Goal: Task Accomplishment & Management: Manage account settings

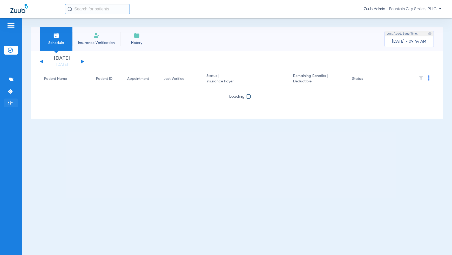
click at [8, 106] on li "Admin" at bounding box center [11, 102] width 14 height 9
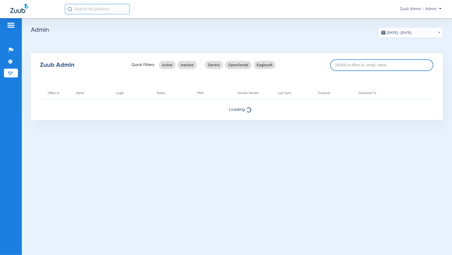
click at [365, 64] on input at bounding box center [381, 65] width 103 height 12
paste input "17007001"
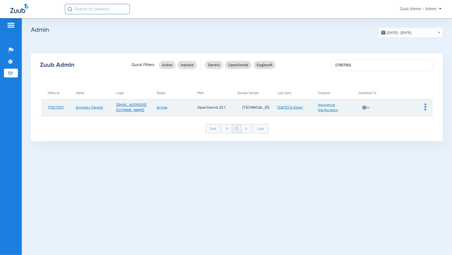
type input "17007001"
click at [424, 107] on td at bounding box center [412, 107] width 40 height 17
click at [427, 108] on td at bounding box center [412, 107] width 40 height 17
click at [427, 107] on td at bounding box center [412, 107] width 40 height 17
click at [426, 106] on img at bounding box center [426, 106] width 2 height 7
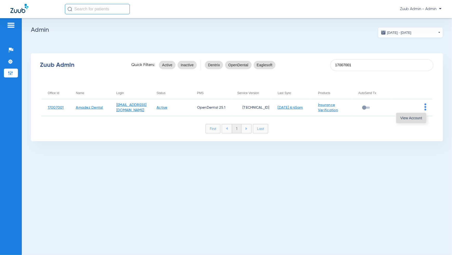
click at [418, 119] on span "View Account" at bounding box center [411, 118] width 22 height 4
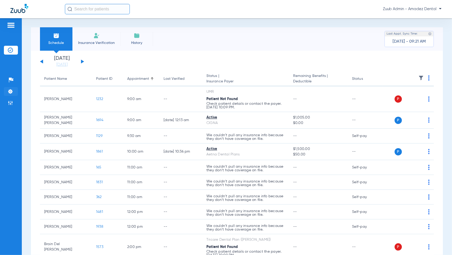
click at [11, 91] on img at bounding box center [10, 91] width 5 height 5
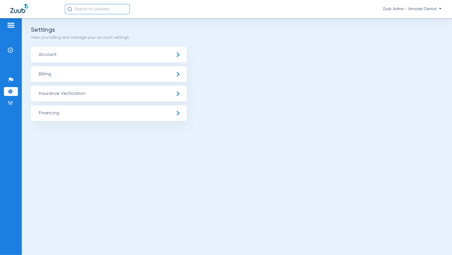
click at [43, 94] on span "Insurance Verification" at bounding box center [109, 94] width 156 height 16
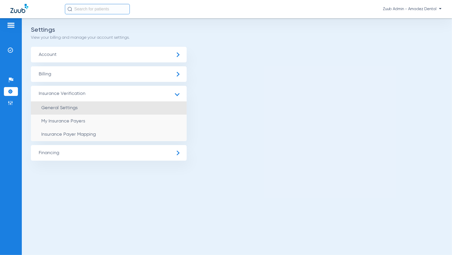
click at [49, 106] on span "General Settings" at bounding box center [59, 107] width 36 height 5
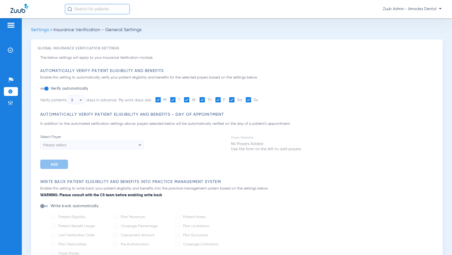
type input "1"
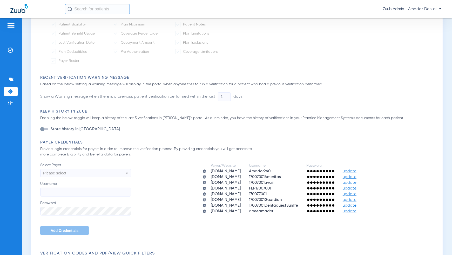
scroll to position [199, 0]
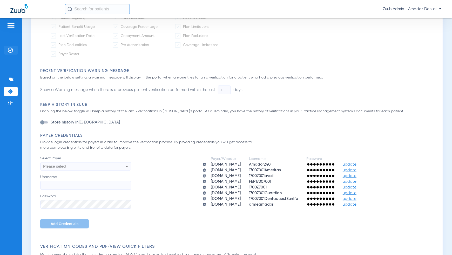
click at [7, 51] on li "Insurance Verification" at bounding box center [11, 50] width 14 height 9
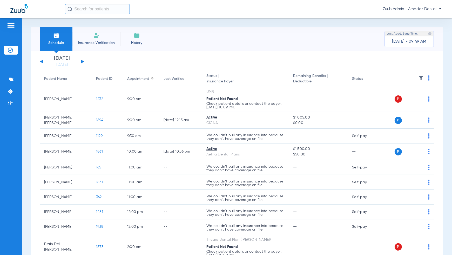
click at [91, 12] on input "text" at bounding box center [97, 9] width 65 height 10
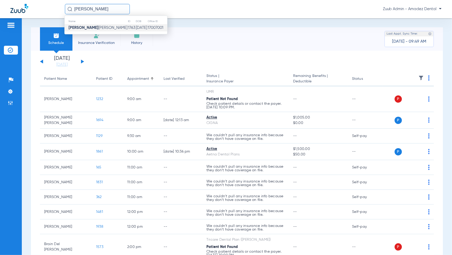
type input "[PERSON_NAME]"
click at [101, 26] on span "[PERSON_NAME] [PERSON_NAME]" at bounding box center [98, 28] width 59 height 4
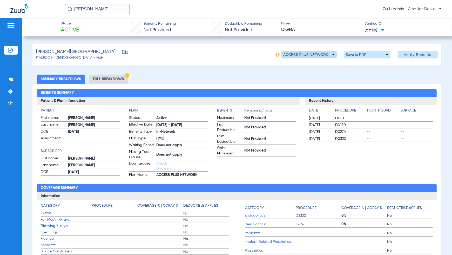
click at [333, 55] on span at bounding box center [309, 54] width 55 height 7
click at [342, 71] on div at bounding box center [226, 127] width 452 height 255
click at [81, 50] on div "[PERSON_NAME] Edit" at bounding box center [81, 52] width 90 height 6
click at [122, 53] on span "Edit" at bounding box center [124, 52] width 5 height 5
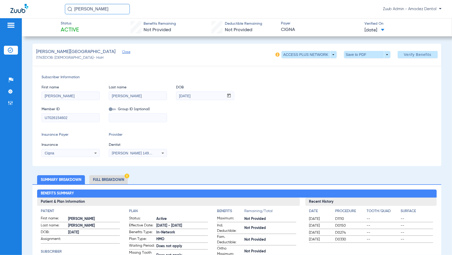
drag, startPoint x: 71, startPoint y: 119, endPoint x: 43, endPoint y: 117, distance: 27.7
click at [43, 117] on input "U7026154602" at bounding box center [71, 117] width 58 height 8
click at [207, 94] on input "[DATE]" at bounding box center [200, 96] width 48 height 8
